Goal: Check status: Check status

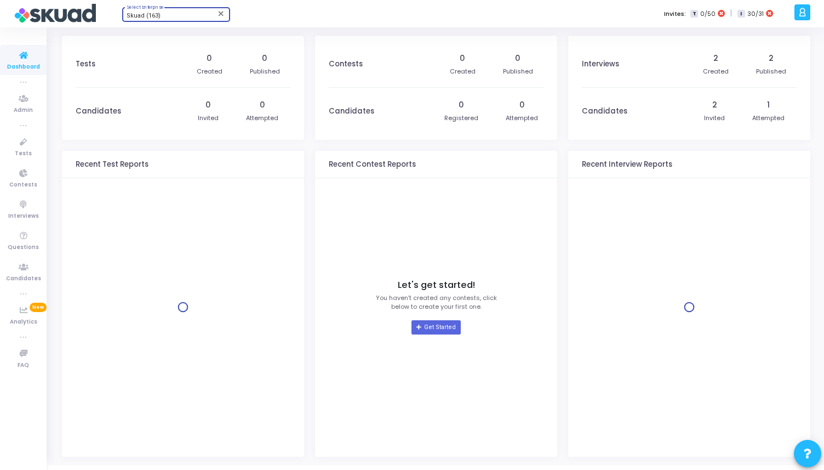
click at [195, 15] on div "Skuad (163)" at bounding box center [171, 16] width 89 height 7
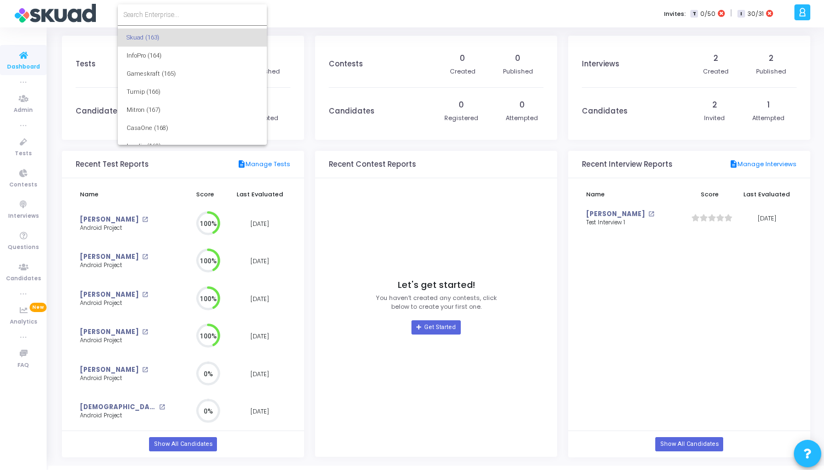
click at [180, 15] on input at bounding box center [192, 15] width 138 height 10
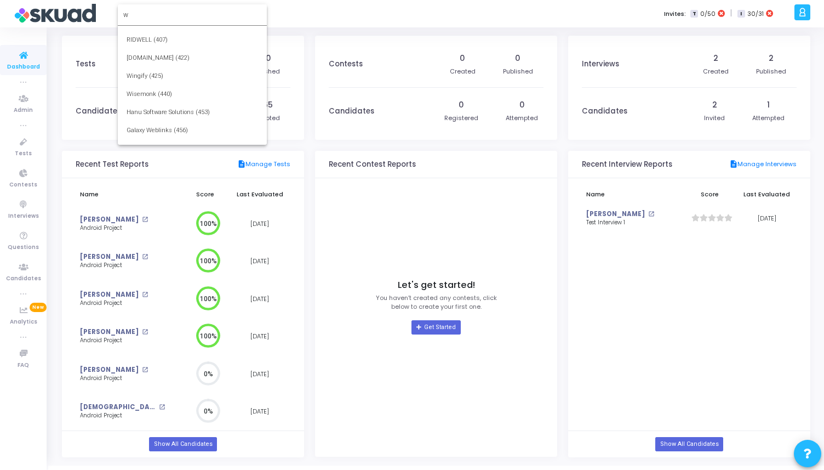
scroll to position [500, 0]
type input "w"
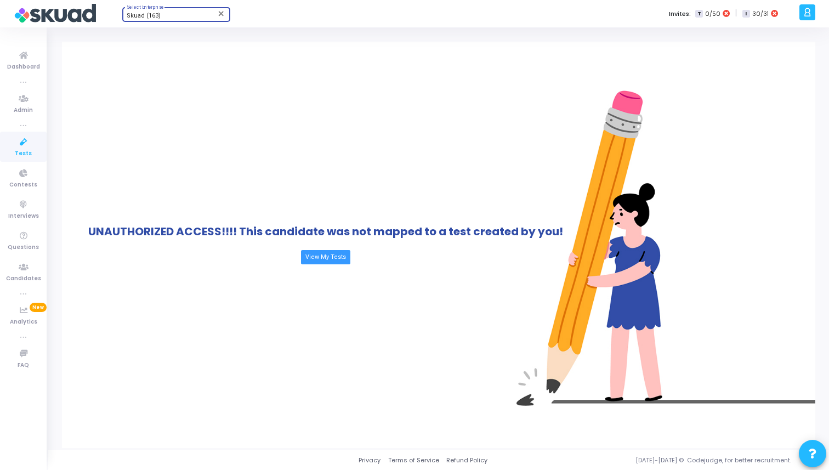
click at [160, 14] on div "Skuad (163)" at bounding box center [171, 16] width 89 height 7
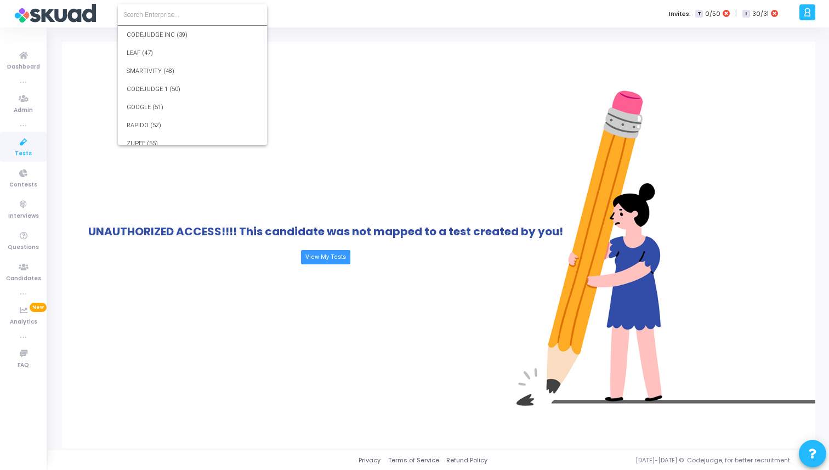
scroll to position [1932, 0]
click at [164, 14] on input at bounding box center [192, 15] width 138 height 10
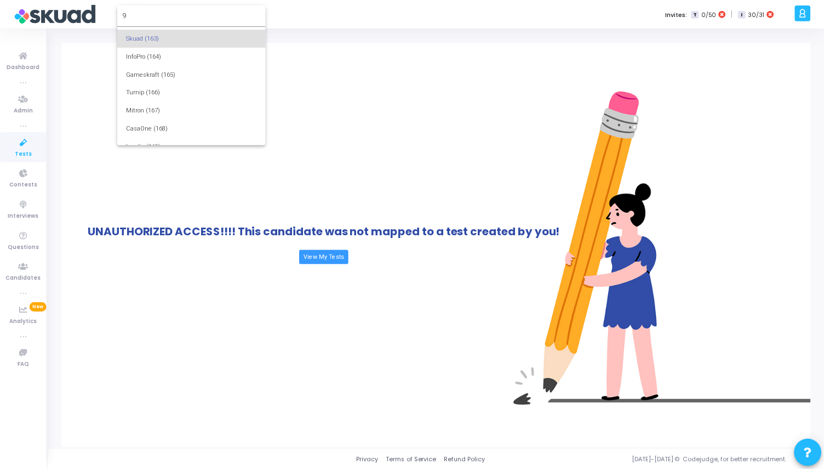
scroll to position [0, 0]
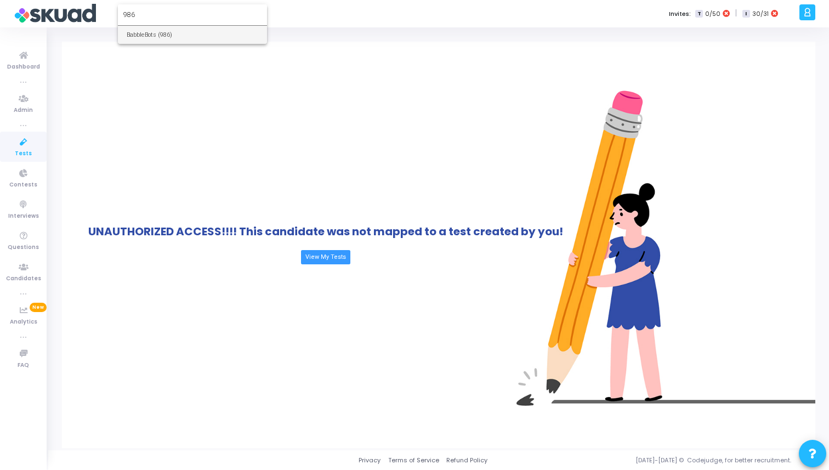
type input "986"
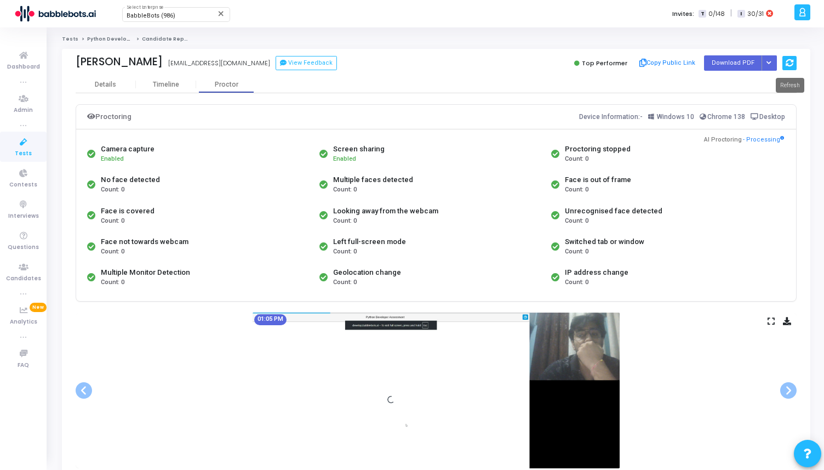
click at [787, 65] on icon at bounding box center [790, 63] width 8 height 8
click at [793, 61] on icon at bounding box center [790, 63] width 8 height 8
click at [791, 60] on icon at bounding box center [790, 63] width 8 height 8
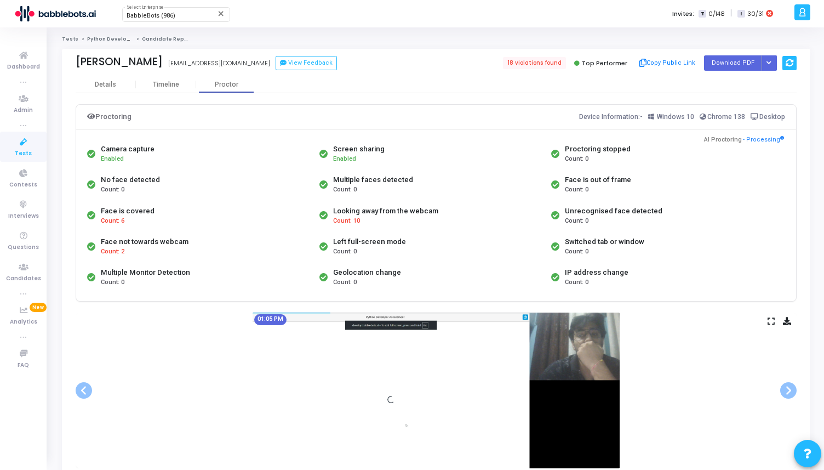
click at [791, 60] on icon at bounding box center [790, 63] width 8 height 8
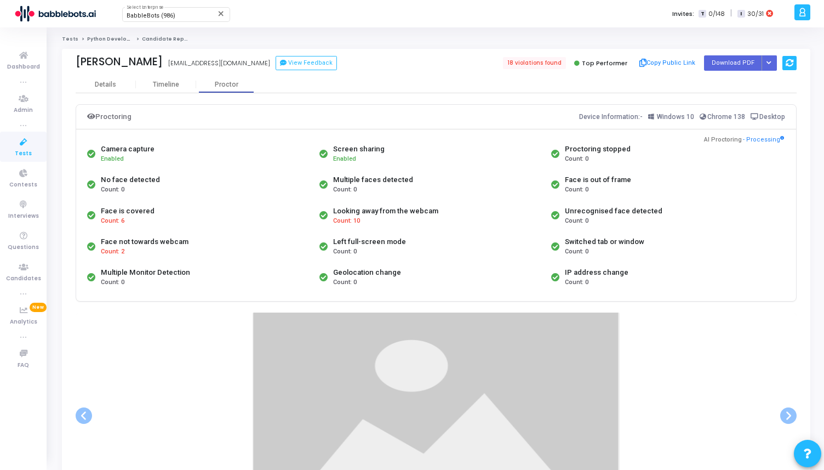
click at [791, 60] on icon at bounding box center [790, 63] width 8 height 8
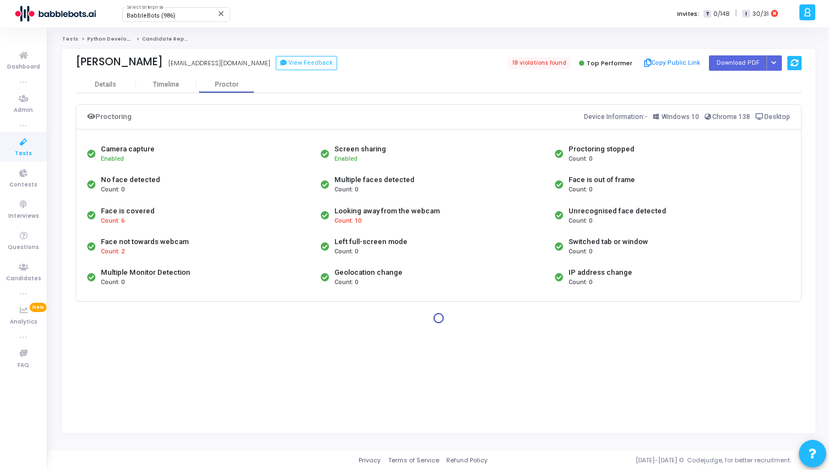
click at [791, 60] on icon at bounding box center [794, 63] width 8 height 8
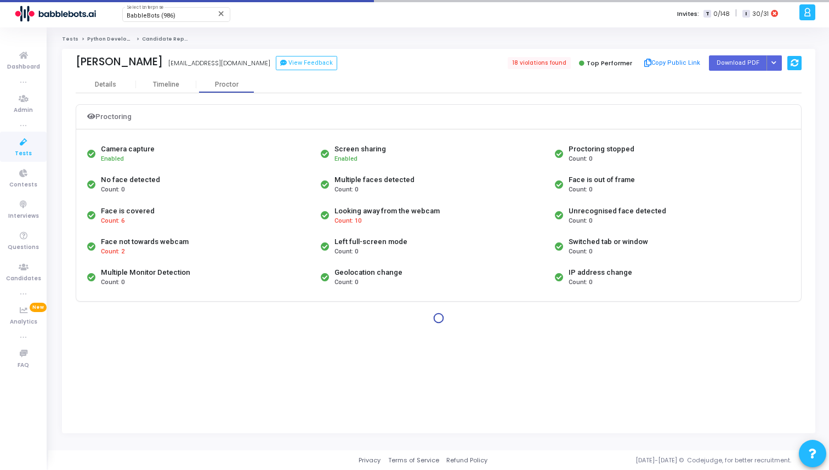
click at [791, 60] on icon at bounding box center [794, 63] width 8 height 8
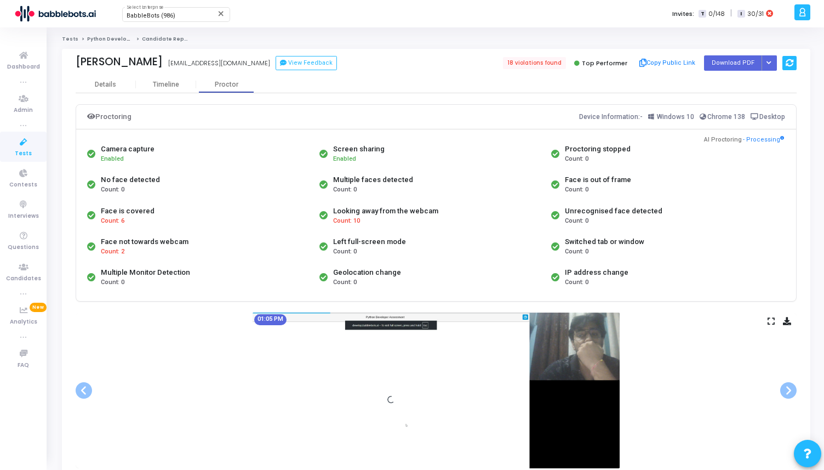
click at [792, 65] on icon at bounding box center [790, 63] width 8 height 8
click at [792, 62] on icon at bounding box center [790, 63] width 8 height 8
